Goal: Task Accomplishment & Management: Manage account settings

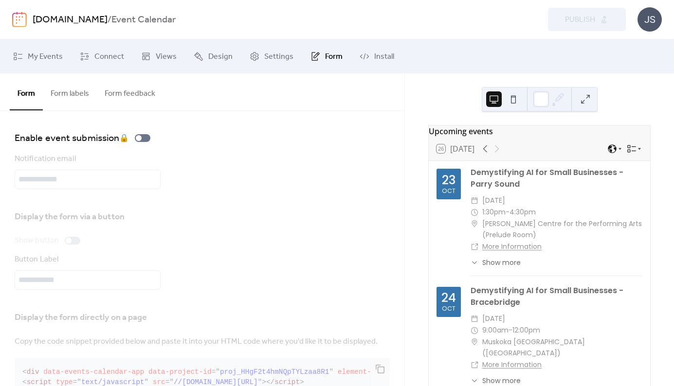
click at [76, 97] on button "Form labels" at bounding box center [70, 91] width 54 height 36
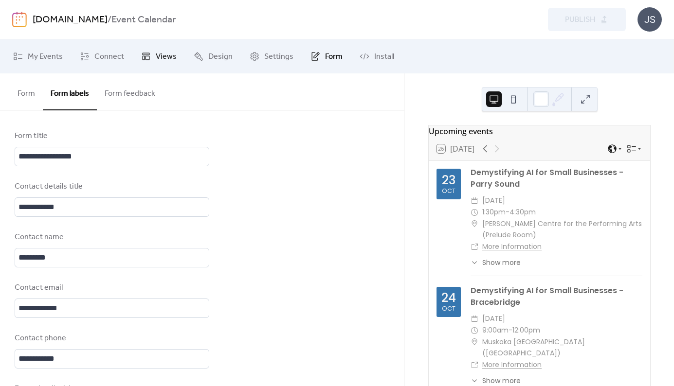
click at [160, 56] on span "Views" at bounding box center [166, 57] width 21 height 12
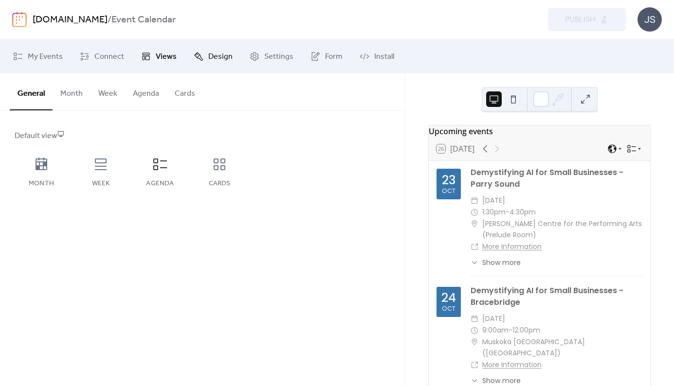
click at [223, 55] on span "Design" at bounding box center [220, 57] width 24 height 12
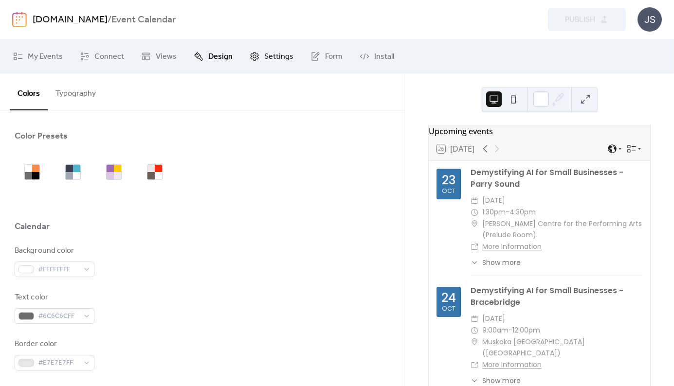
click at [277, 57] on span "Settings" at bounding box center [278, 57] width 29 height 12
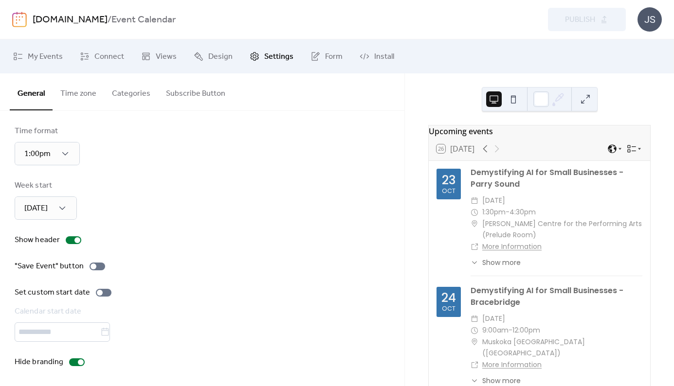
scroll to position [61, 0]
click at [105, 288] on div at bounding box center [104, 291] width 16 height 8
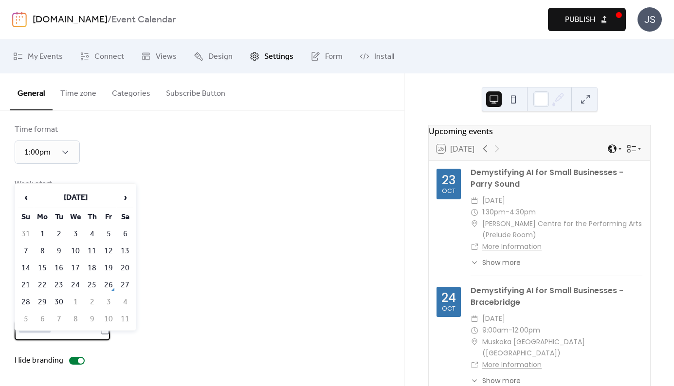
click at [59, 331] on input "text" at bounding box center [58, 330] width 86 height 19
click at [111, 285] on td "26" at bounding box center [109, 285] width 16 height 16
type input "*********"
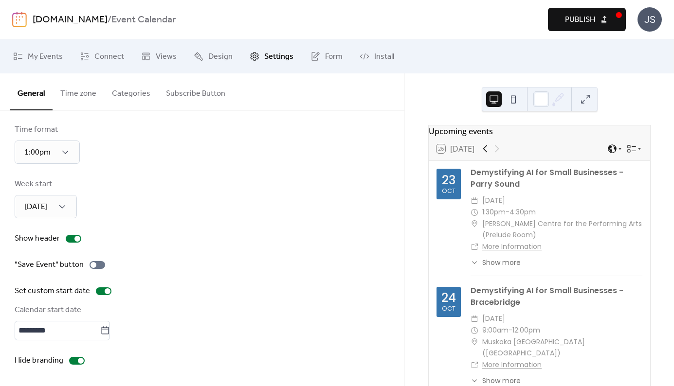
click at [487, 153] on icon at bounding box center [485, 148] width 4 height 7
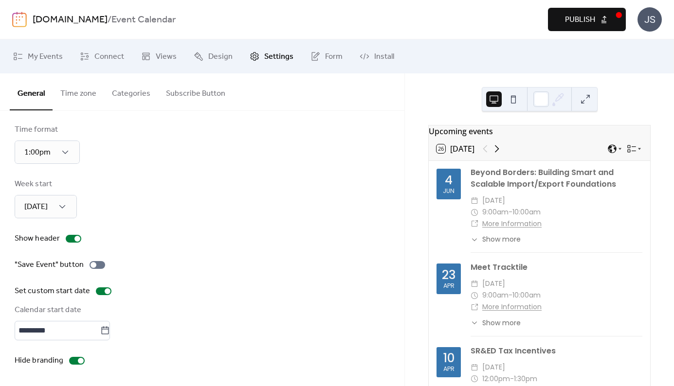
click at [499, 153] on icon at bounding box center [497, 148] width 4 height 7
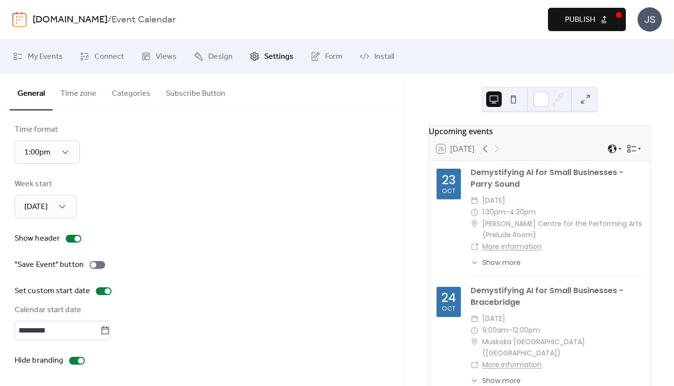
click at [590, 19] on span "Publish" at bounding box center [580, 20] width 30 height 12
click at [57, 55] on span "My Events" at bounding box center [45, 57] width 35 height 12
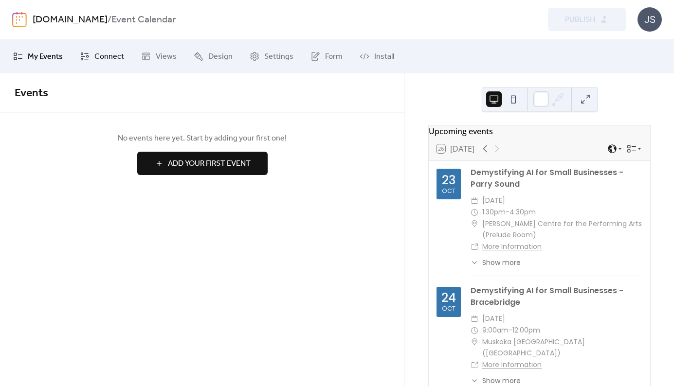
click at [108, 54] on span "Connect" at bounding box center [109, 57] width 30 height 12
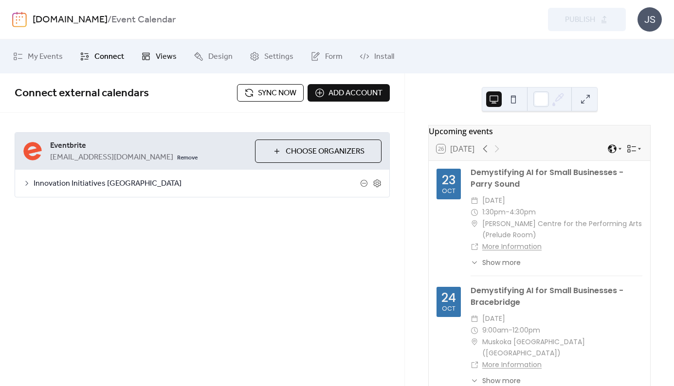
click at [165, 54] on span "Views" at bounding box center [166, 57] width 21 height 12
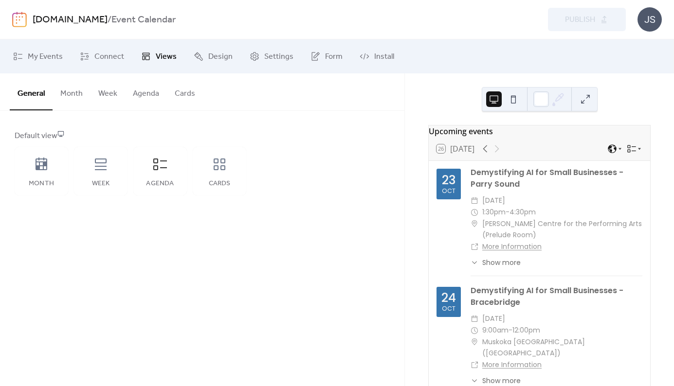
click at [141, 93] on button "Agenda" at bounding box center [146, 91] width 42 height 36
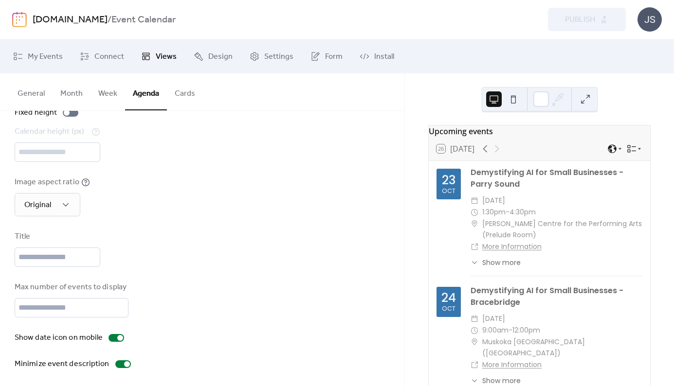
scroll to position [64, 0]
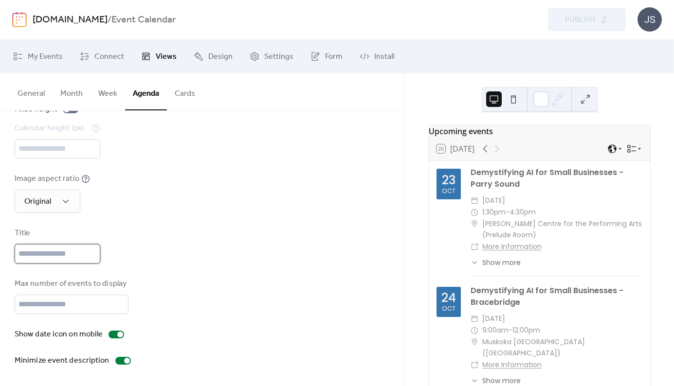
click at [32, 258] on input "text" at bounding box center [58, 253] width 86 height 19
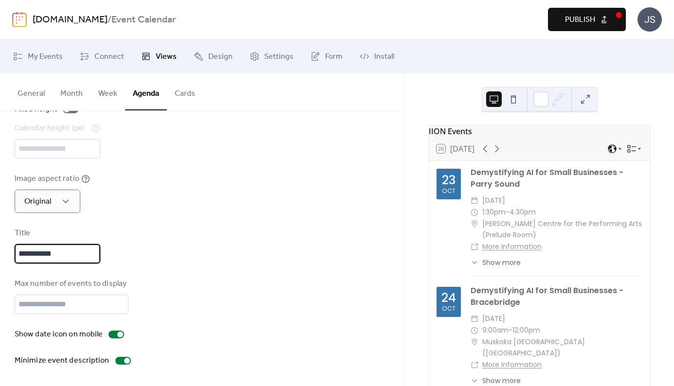
type input "**********"
click at [42, 225] on div "2:1" at bounding box center [36, 224] width 42 height 19
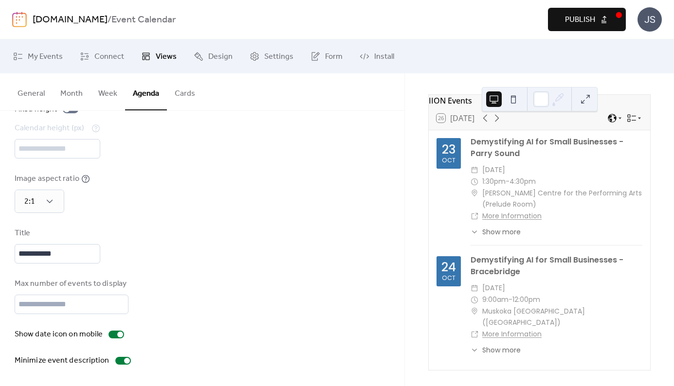
click at [230, 177] on div "Image aspect ratio 2:1" at bounding box center [202, 193] width 375 height 40
click at [591, 22] on span "Publish" at bounding box center [580, 20] width 30 height 12
click at [498, 231] on span "Show more" at bounding box center [501, 232] width 38 height 10
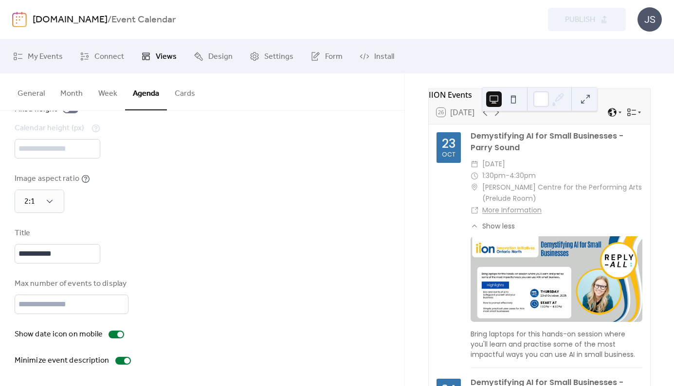
click at [498, 231] on span "Show less" at bounding box center [498, 226] width 33 height 10
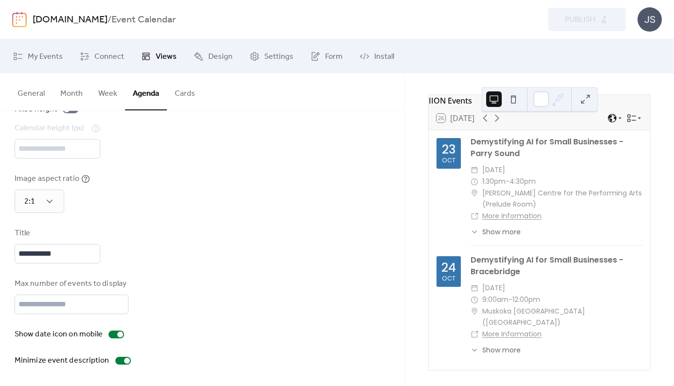
click at [511, 348] on span "Show more" at bounding box center [501, 350] width 38 height 10
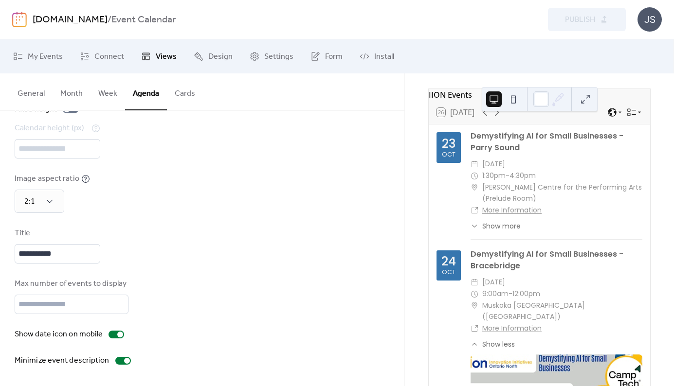
click at [512, 348] on span "Show less" at bounding box center [498, 345] width 33 height 10
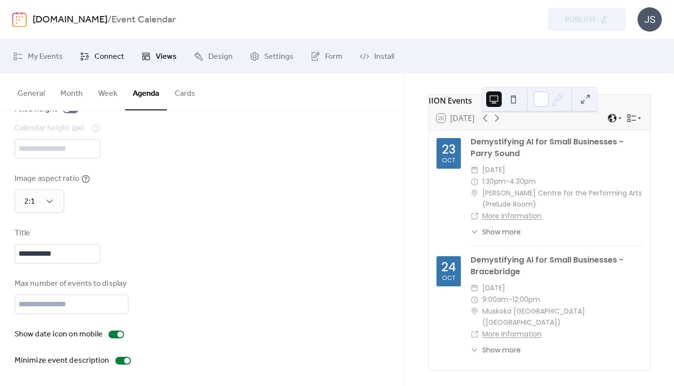
click at [110, 54] on span "Connect" at bounding box center [109, 57] width 30 height 12
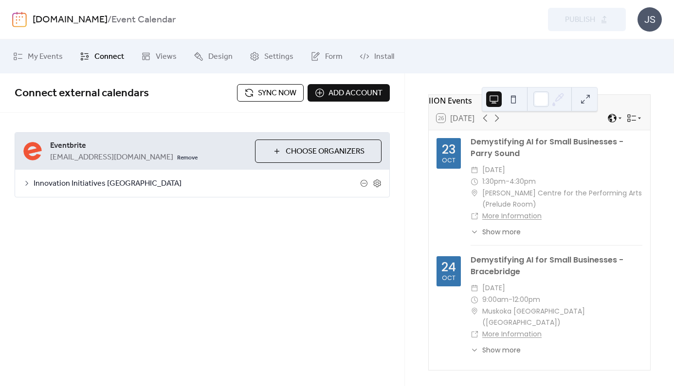
click at [259, 91] on span "Sync now" at bounding box center [277, 94] width 38 height 12
click at [271, 90] on span "Sync now" at bounding box center [277, 94] width 38 height 12
click at [213, 54] on span "Design" at bounding box center [220, 57] width 24 height 12
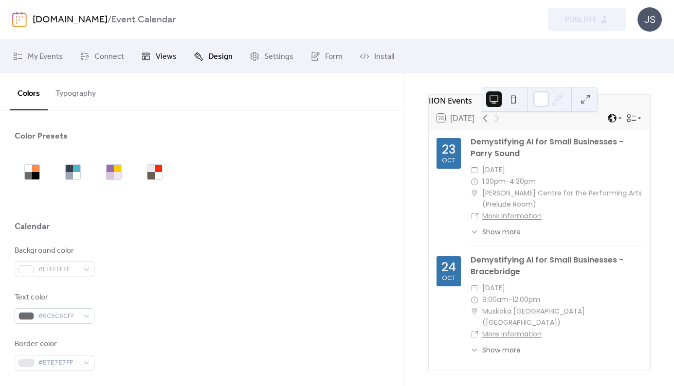
click at [167, 52] on span "Views" at bounding box center [166, 57] width 21 height 12
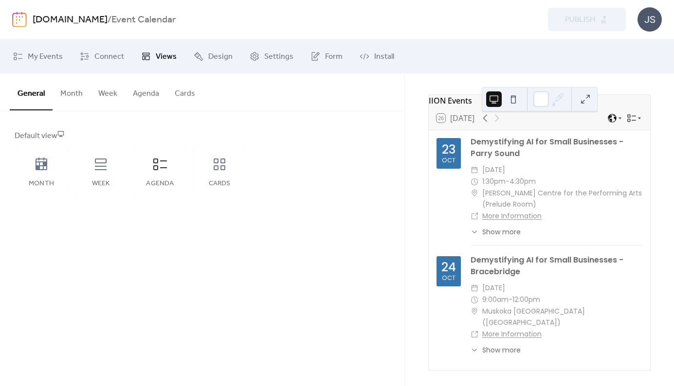
click at [183, 90] on button "Cards" at bounding box center [185, 91] width 36 height 36
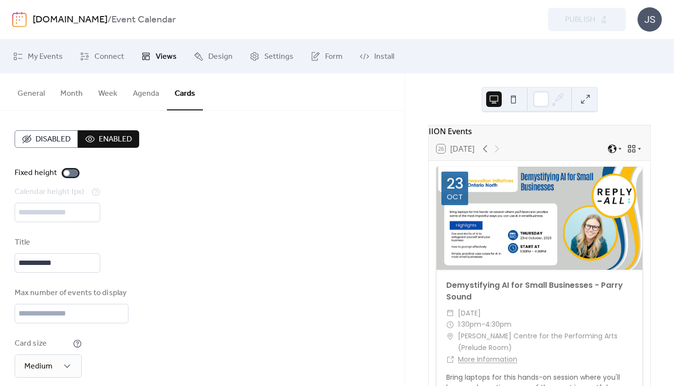
click at [73, 172] on div at bounding box center [71, 173] width 16 height 8
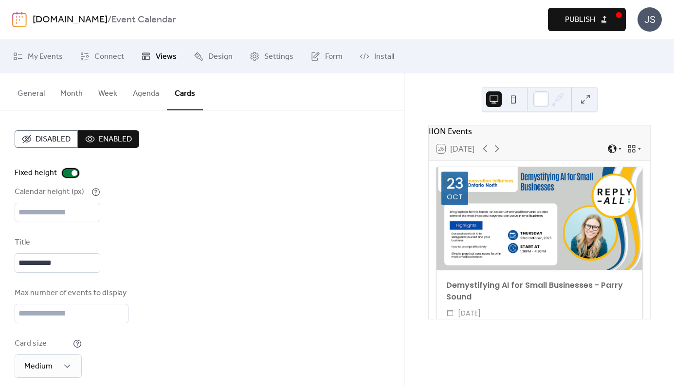
click at [68, 174] on div at bounding box center [71, 173] width 16 height 8
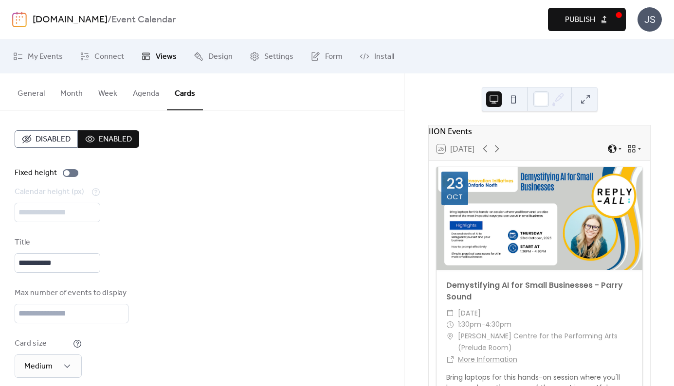
click at [583, 99] on button at bounding box center [585, 99] width 16 height 16
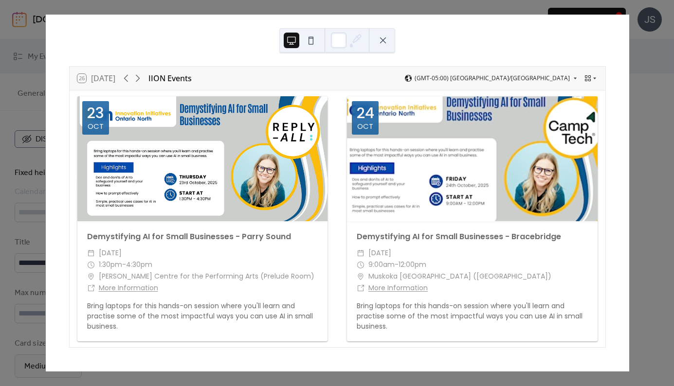
click at [384, 41] on button at bounding box center [383, 41] width 16 height 16
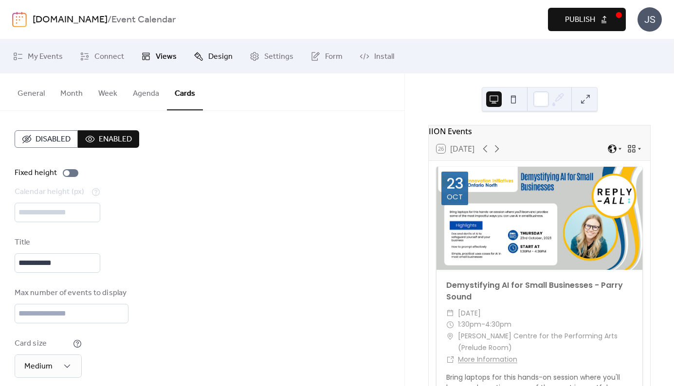
click at [225, 54] on span "Design" at bounding box center [220, 57] width 24 height 12
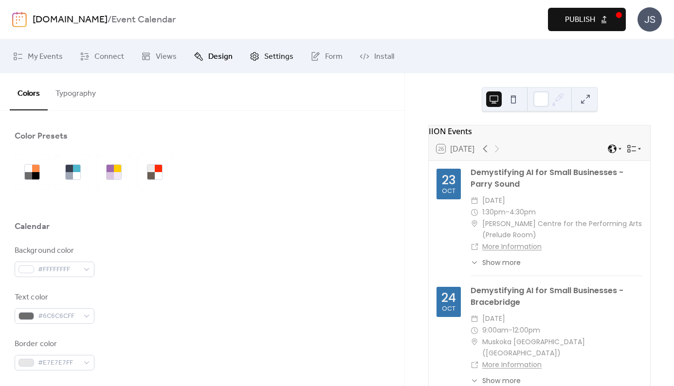
click at [274, 55] on span "Settings" at bounding box center [278, 57] width 29 height 12
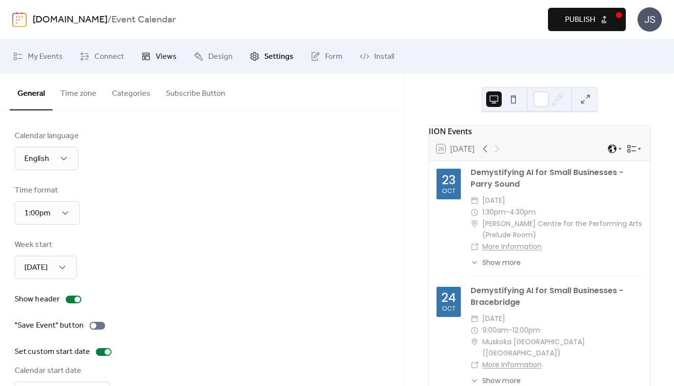
click at [161, 54] on span "Views" at bounding box center [166, 57] width 21 height 12
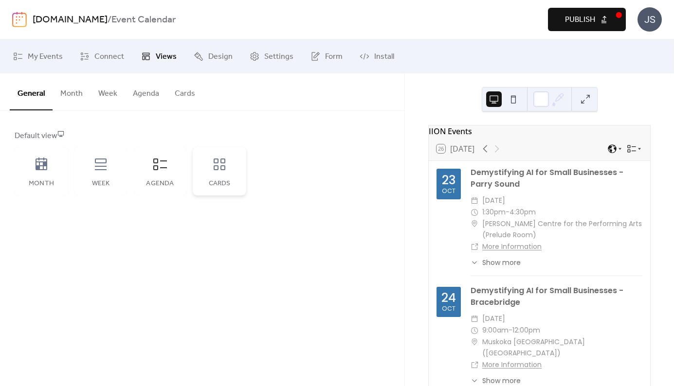
click at [219, 163] on icon at bounding box center [220, 165] width 16 height 16
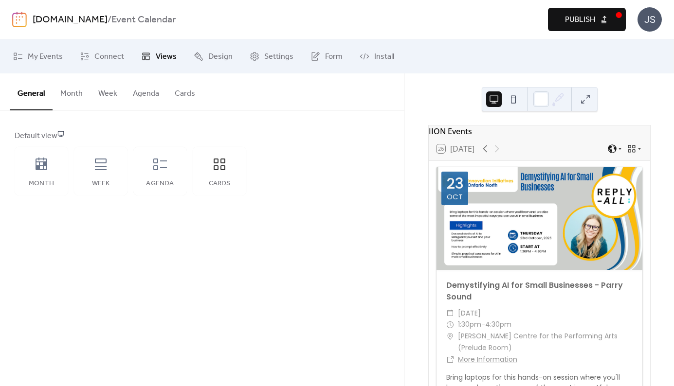
click at [190, 87] on button "Cards" at bounding box center [185, 91] width 36 height 36
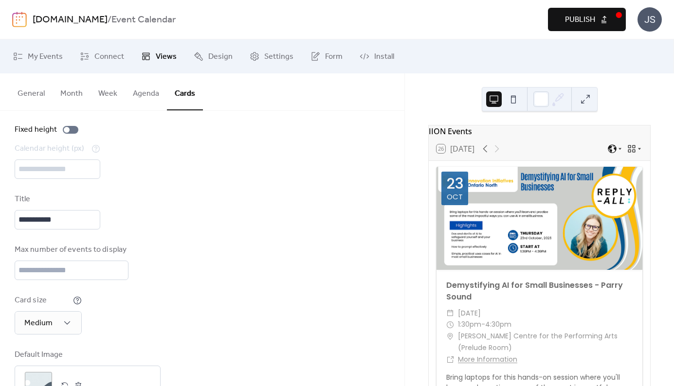
scroll to position [82, 0]
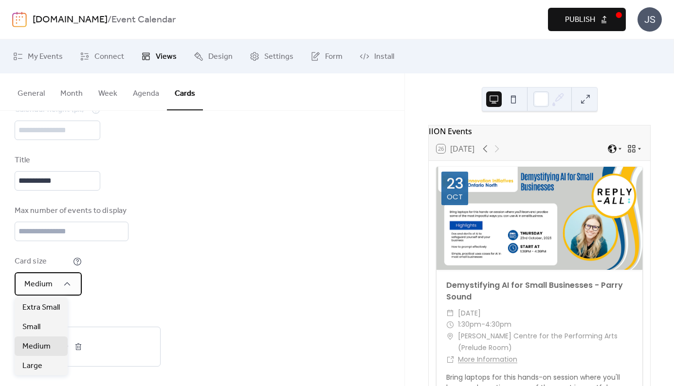
click at [54, 288] on div "Medium" at bounding box center [48, 283] width 67 height 23
click at [56, 333] on div "Small" at bounding box center [41, 326] width 53 height 19
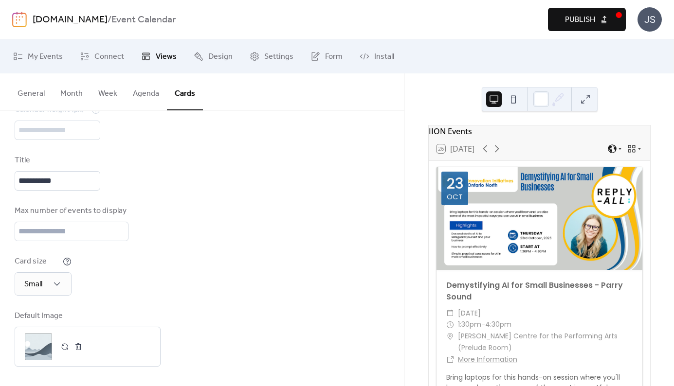
click at [576, 14] on span "Publish" at bounding box center [580, 20] width 30 height 12
click at [139, 96] on button "Agenda" at bounding box center [146, 91] width 42 height 36
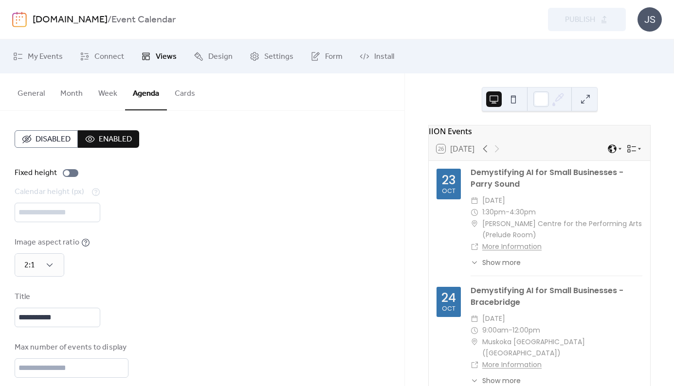
click at [120, 139] on span "Enabled" at bounding box center [115, 140] width 33 height 12
click at [587, 14] on span "Publish" at bounding box center [580, 20] width 30 height 12
click at [143, 94] on button "Agenda" at bounding box center [146, 91] width 42 height 37
click at [156, 53] on span "Views" at bounding box center [166, 57] width 21 height 12
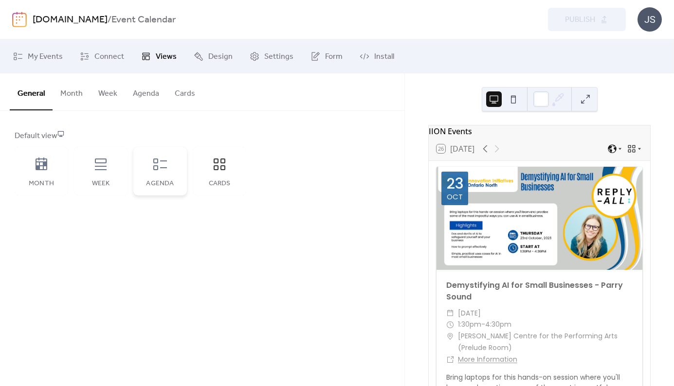
click at [166, 165] on icon at bounding box center [160, 165] width 16 height 16
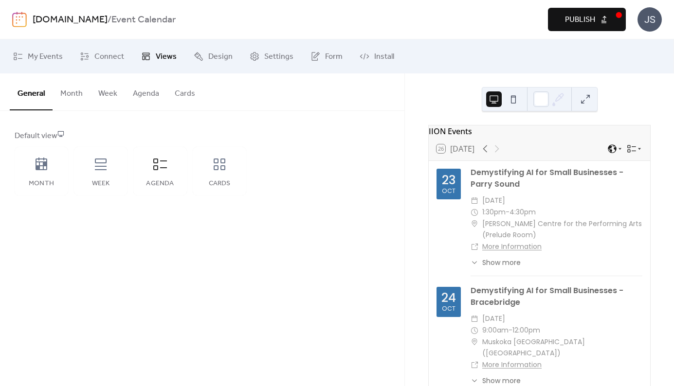
click at [72, 96] on button "Month" at bounding box center [72, 91] width 38 height 36
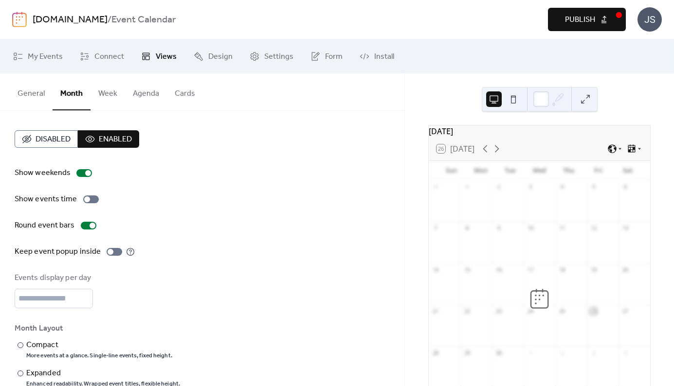
click at [100, 92] on button "Week" at bounding box center [107, 91] width 35 height 36
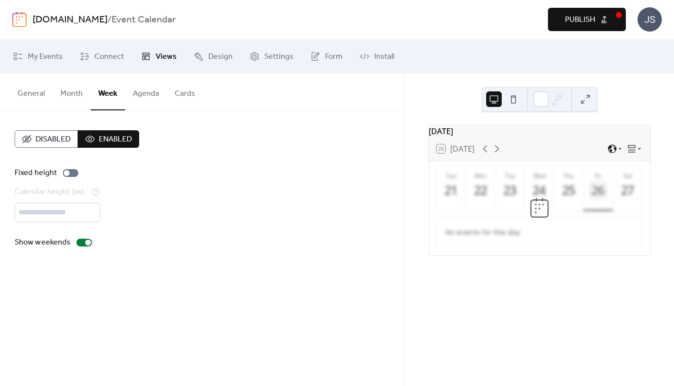
click at [141, 93] on button "Agenda" at bounding box center [146, 91] width 42 height 36
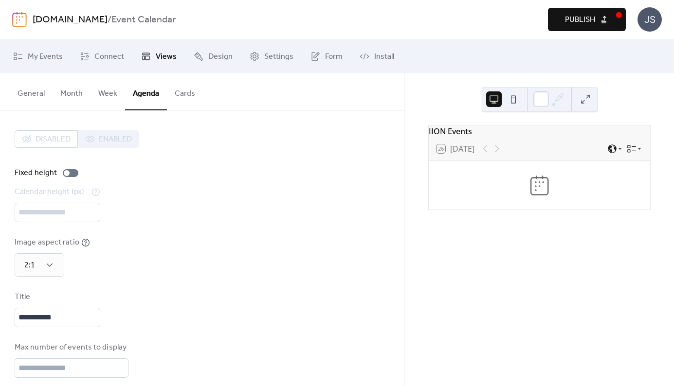
click at [179, 92] on button "Cards" at bounding box center [185, 91] width 36 height 36
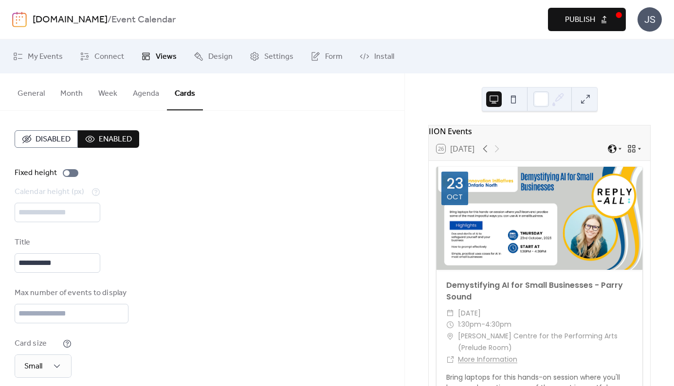
click at [33, 96] on button "General" at bounding box center [31, 91] width 43 height 36
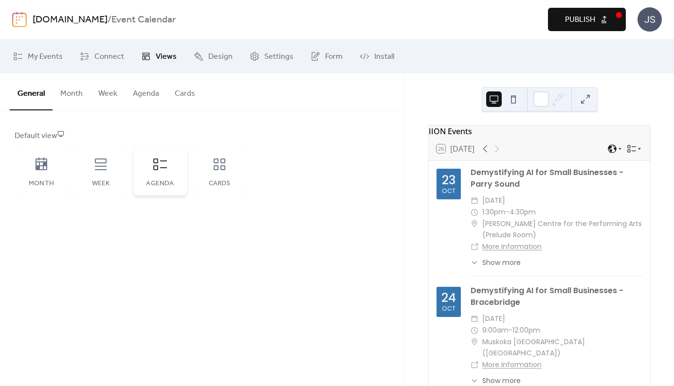
click at [158, 165] on icon at bounding box center [160, 165] width 16 height 16
click at [567, 25] on span "Publish" at bounding box center [580, 20] width 30 height 12
click at [109, 51] on span "Connect" at bounding box center [109, 57] width 30 height 12
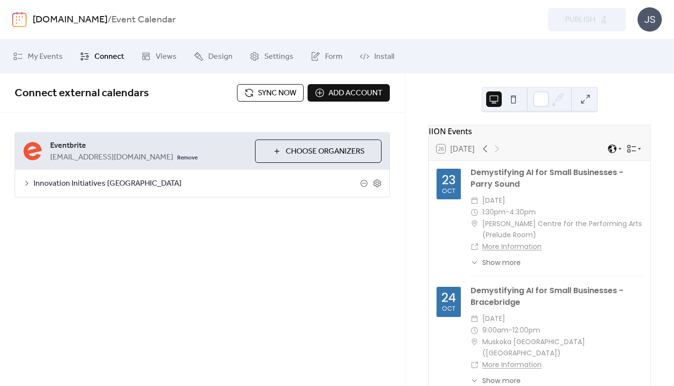
click at [262, 88] on span "Sync now" at bounding box center [277, 94] width 38 height 12
